Goal: Transaction & Acquisition: Subscribe to service/newsletter

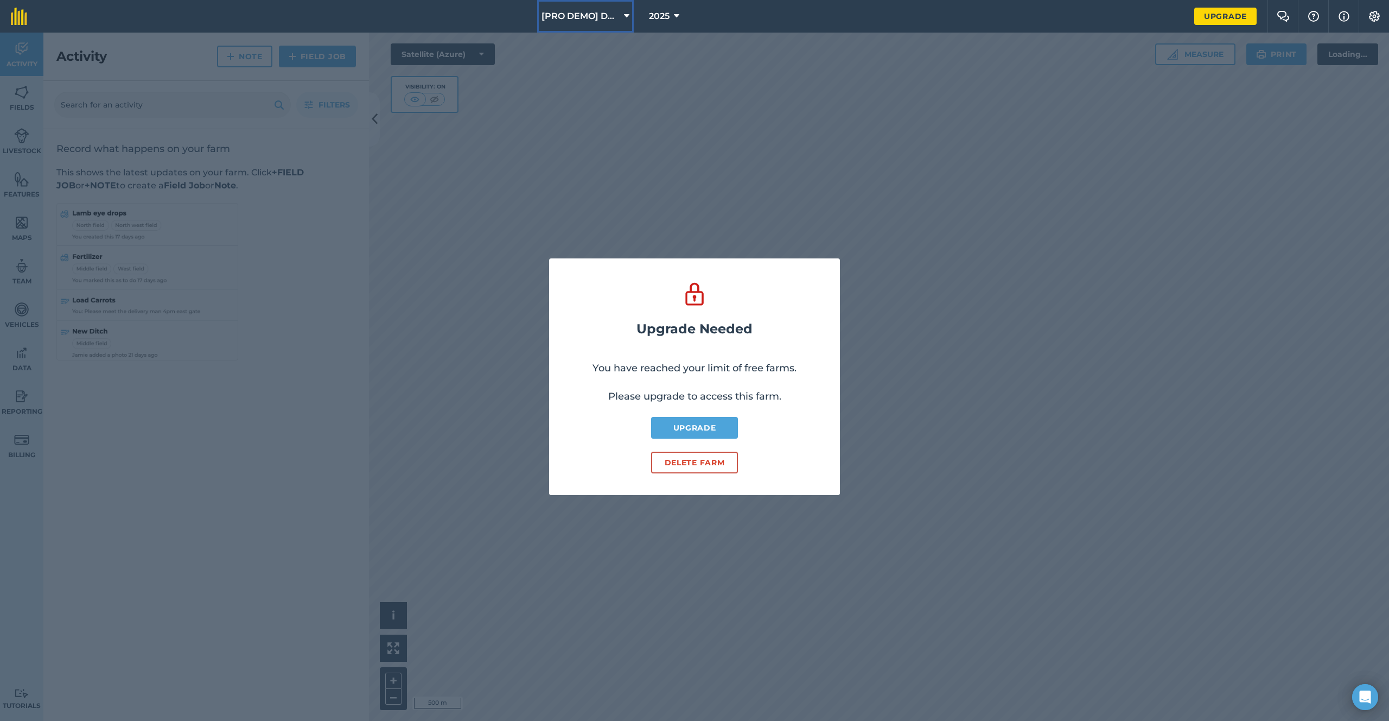
click at [615, 20] on span "[PRO DEMO] Dunsden Green" at bounding box center [581, 16] width 78 height 13
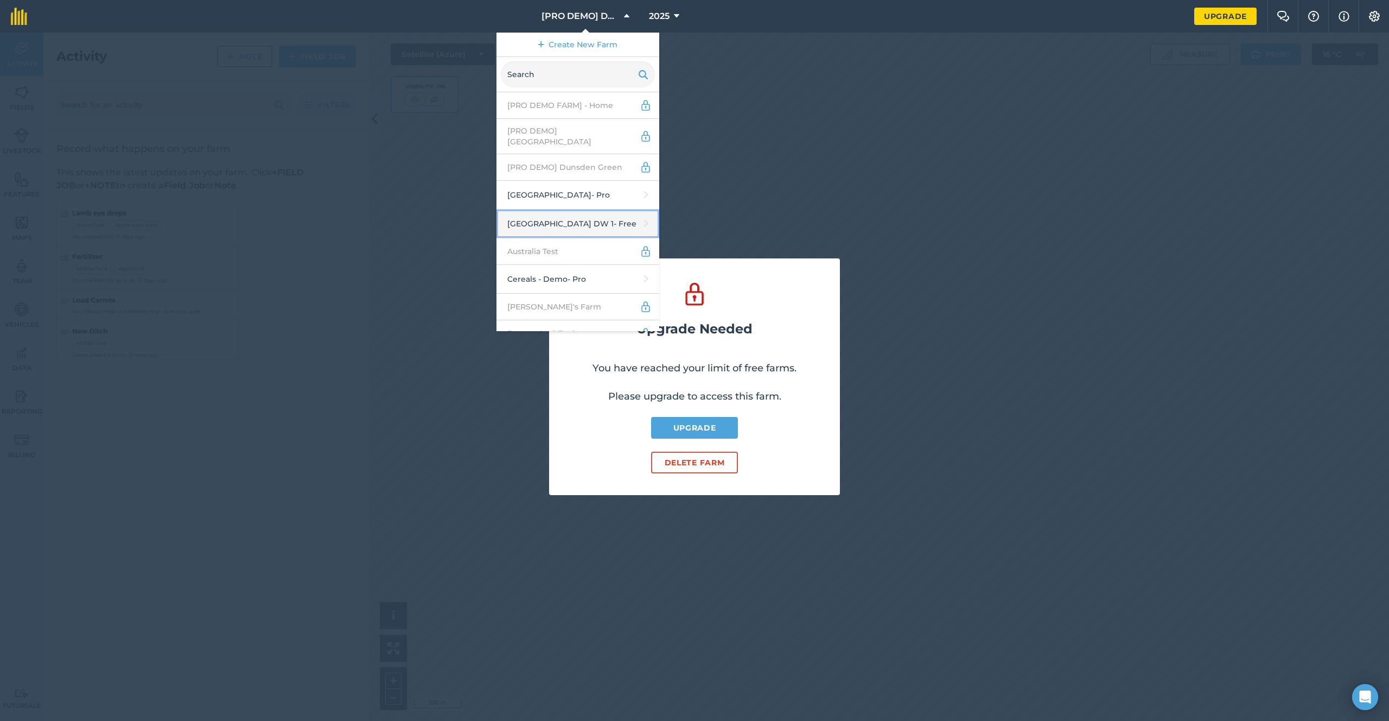
click at [571, 214] on link "[GEOGRAPHIC_DATA] DW 1 - Free" at bounding box center [577, 223] width 163 height 29
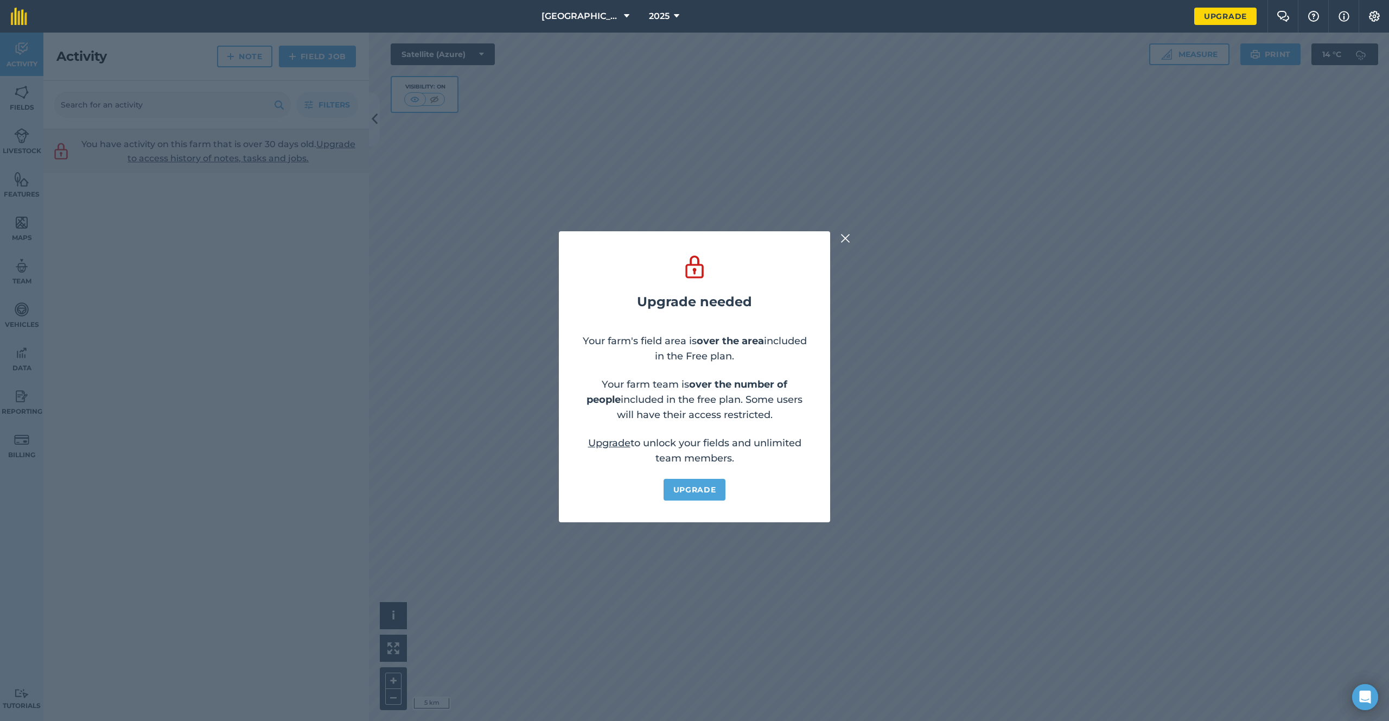
click at [844, 239] on img at bounding box center [845, 238] width 10 height 13
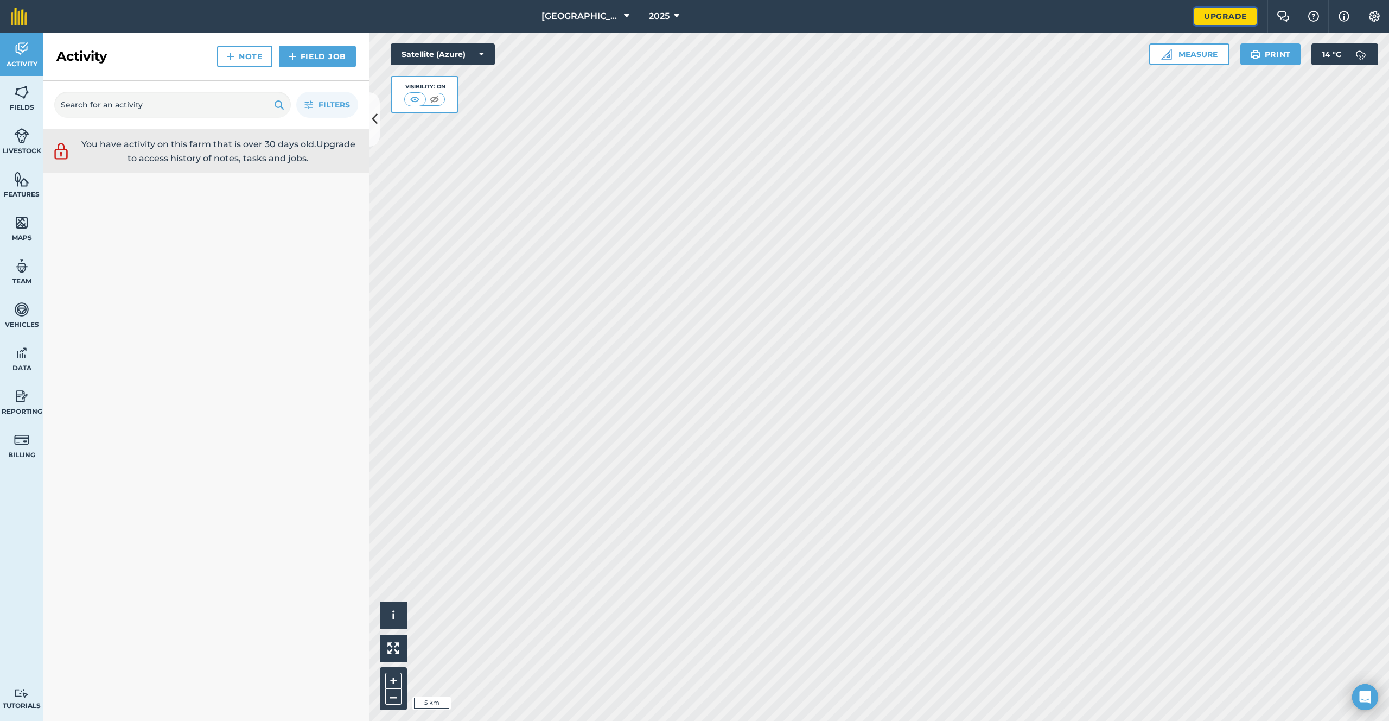
click at [1239, 20] on link "Upgrade" at bounding box center [1225, 16] width 62 height 17
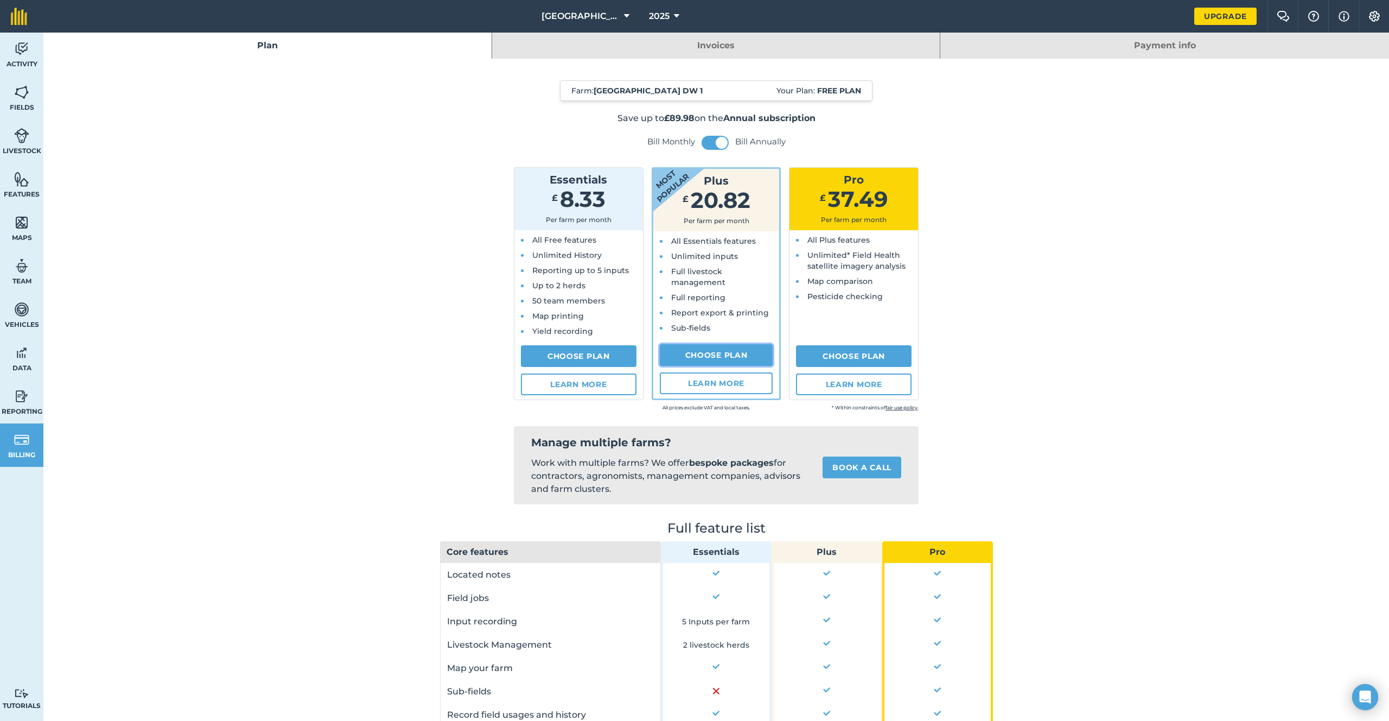
click at [717, 359] on link "Choose Plan" at bounding box center [716, 355] width 113 height 22
select select "9220acf7-288c-4cbd-b74c-53c24f79aa56"
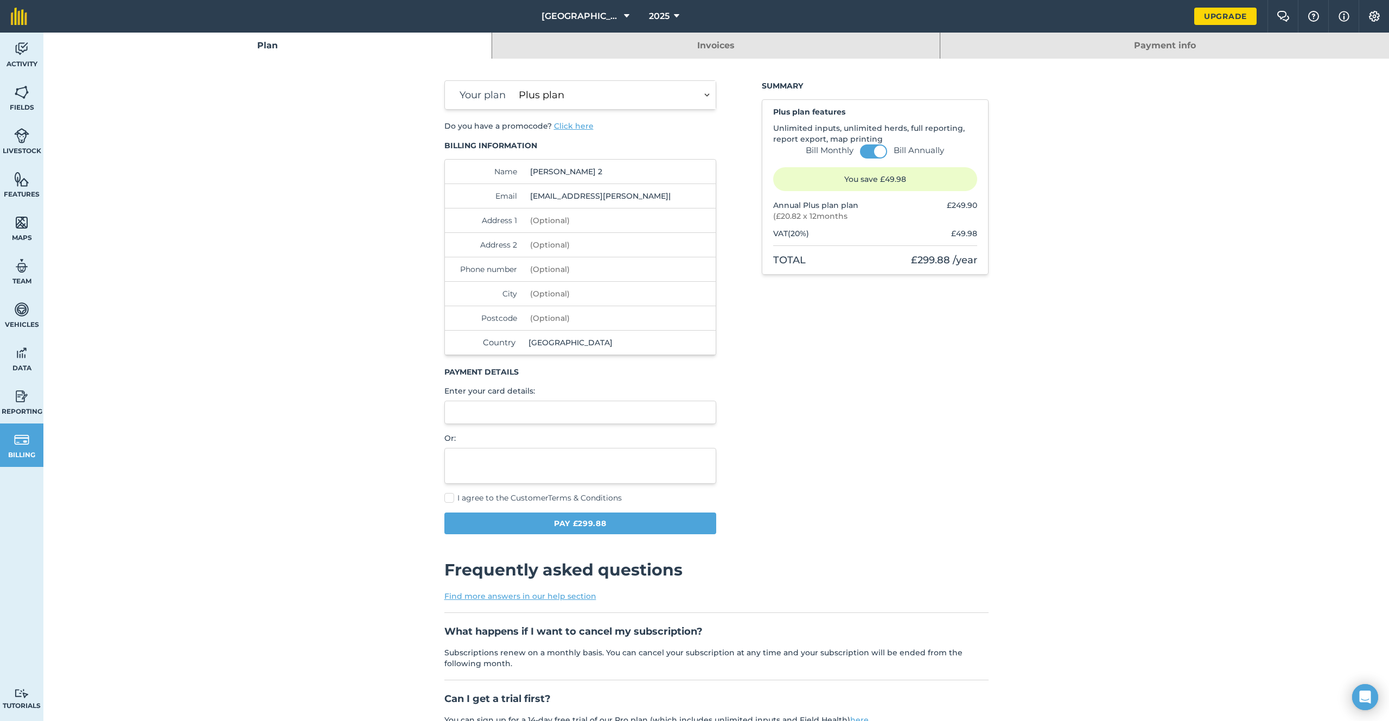
click at [576, 126] on button "Click here" at bounding box center [574, 125] width 40 height 11
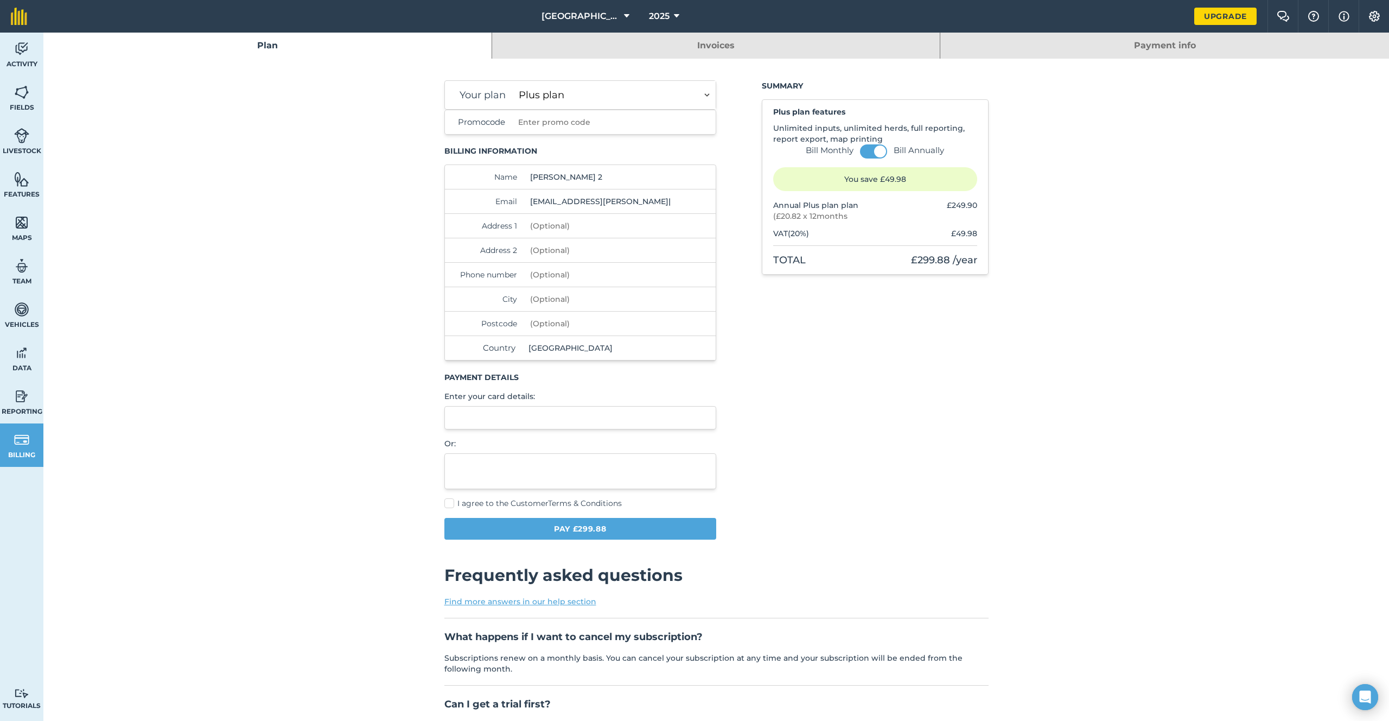
click at [590, 123] on input "Promocode" at bounding box center [593, 122] width 158 height 24
paste input "[EMAIL_ADDRESS][DOMAIN_NAME]"
type input "[EMAIL_ADDRESS][DOMAIN_NAME]"
click at [639, 124] on input "[EMAIL_ADDRESS][DOMAIN_NAME]" at bounding box center [593, 122] width 158 height 24
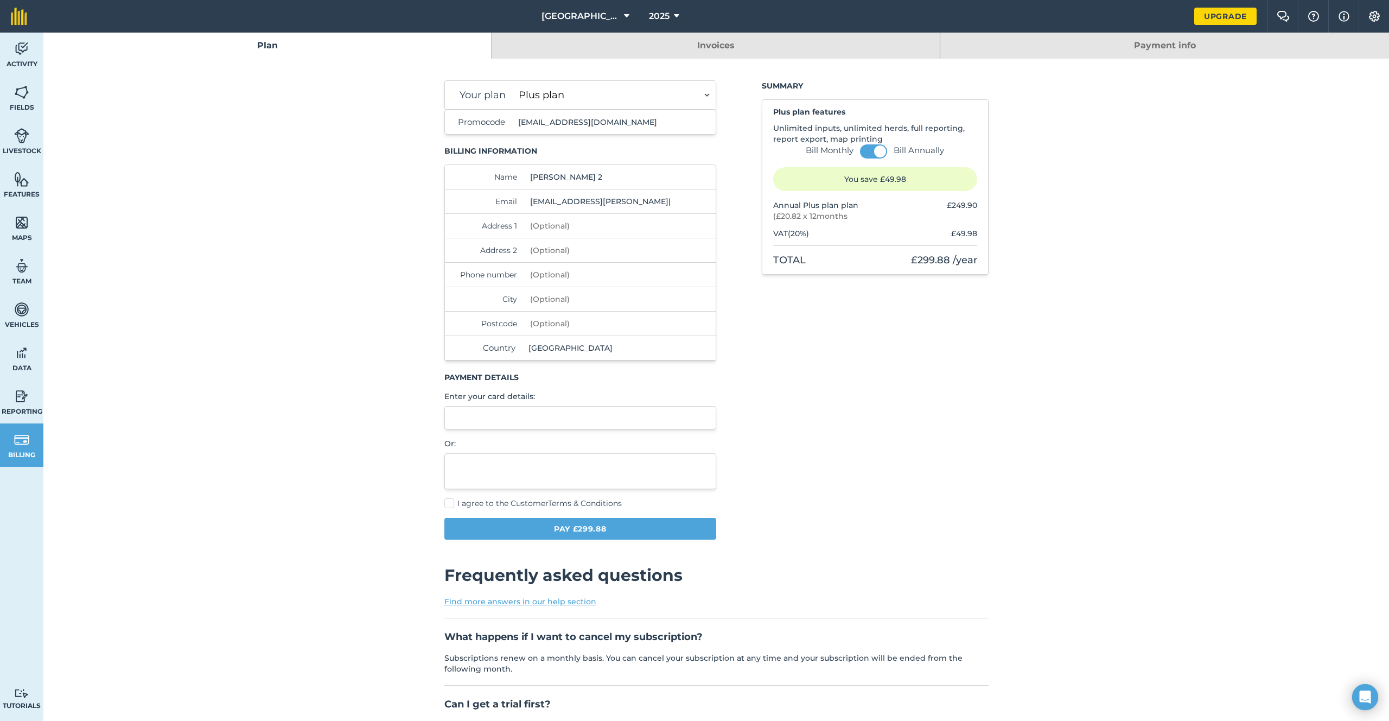
click at [639, 124] on input "[EMAIL_ADDRESS][DOMAIN_NAME]" at bounding box center [593, 122] width 158 height 24
click at [540, 115] on input "Promocode" at bounding box center [593, 122] width 158 height 24
paste input "1BO7ARACZZ"
type input "1BO7ARACZZ"
click at [760, 336] on div "Your plan Essentials plan Plus plan Pro plan Bill Monthly Bill Annually You sav…" at bounding box center [716, 314] width 544 height 468
